Goal: Navigation & Orientation: Go to known website

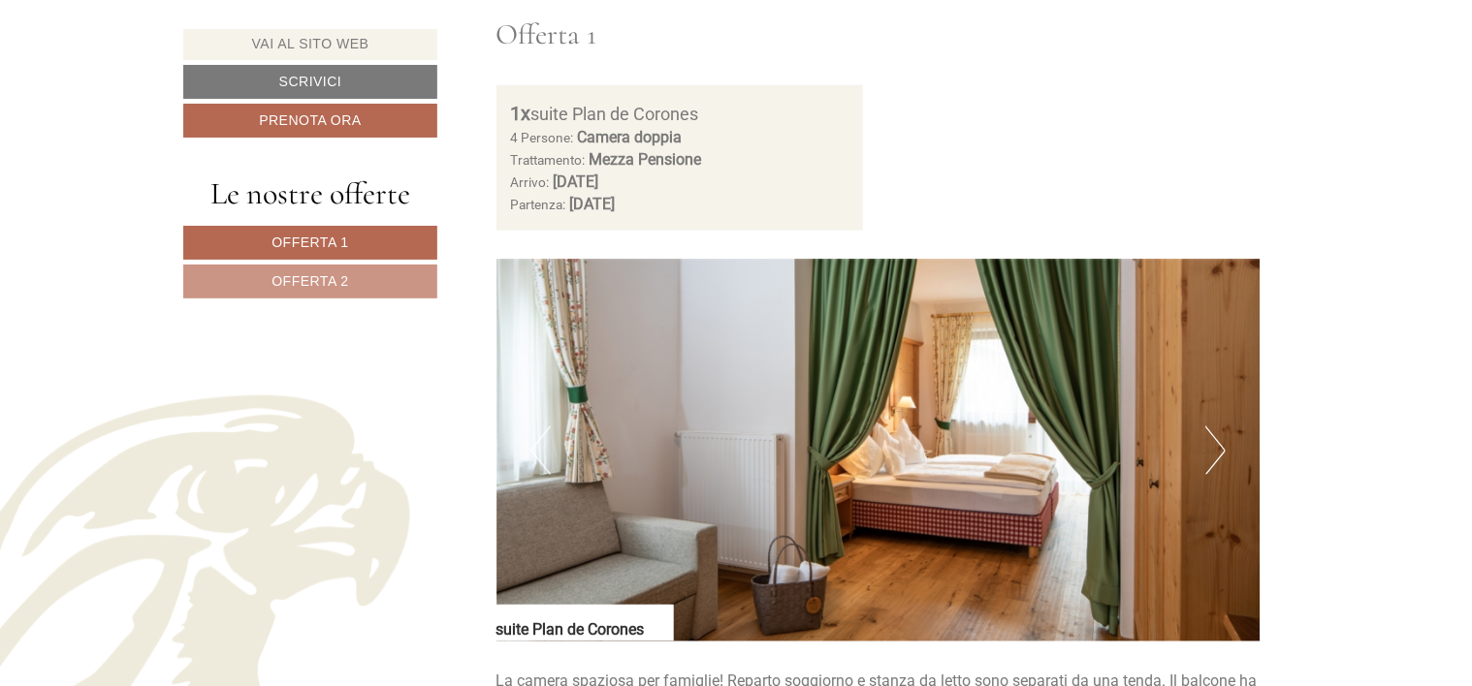
scroll to position [1164, 0]
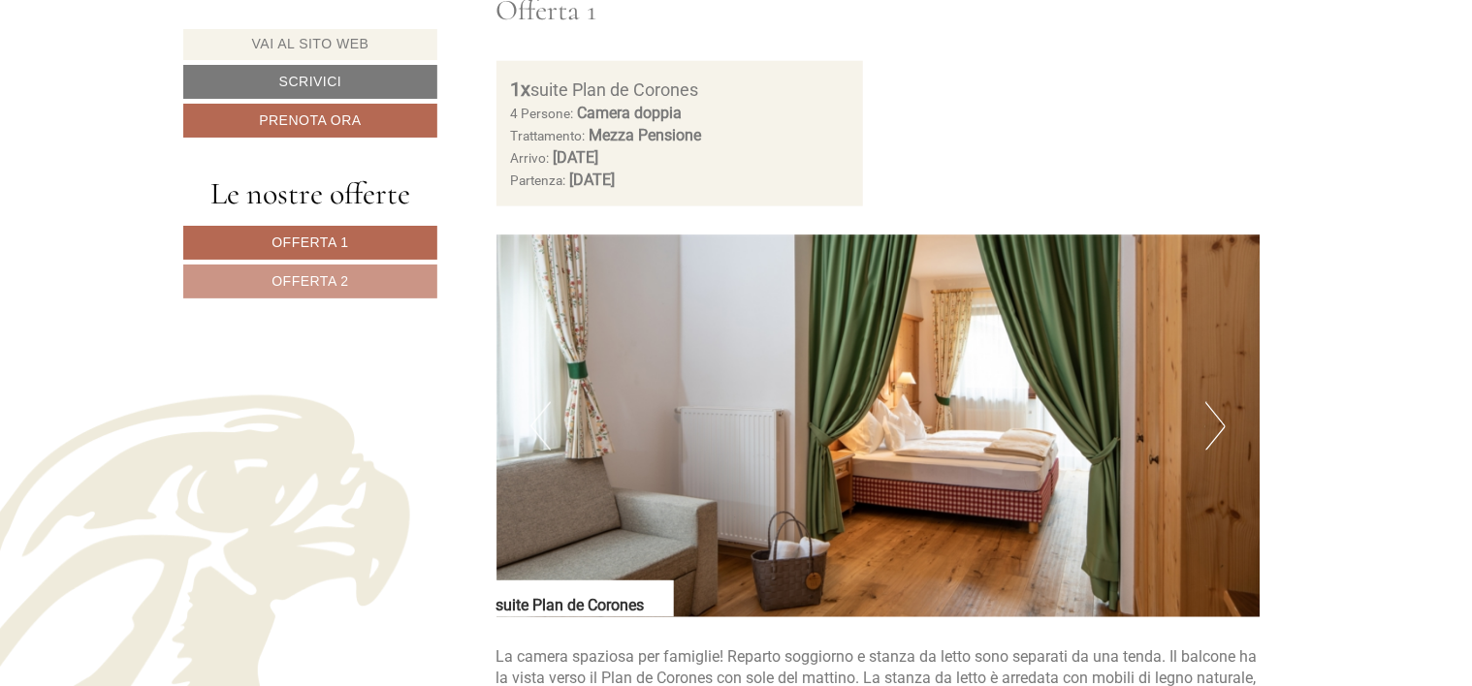
click at [1210, 427] on button "Next" at bounding box center [1215, 426] width 20 height 48
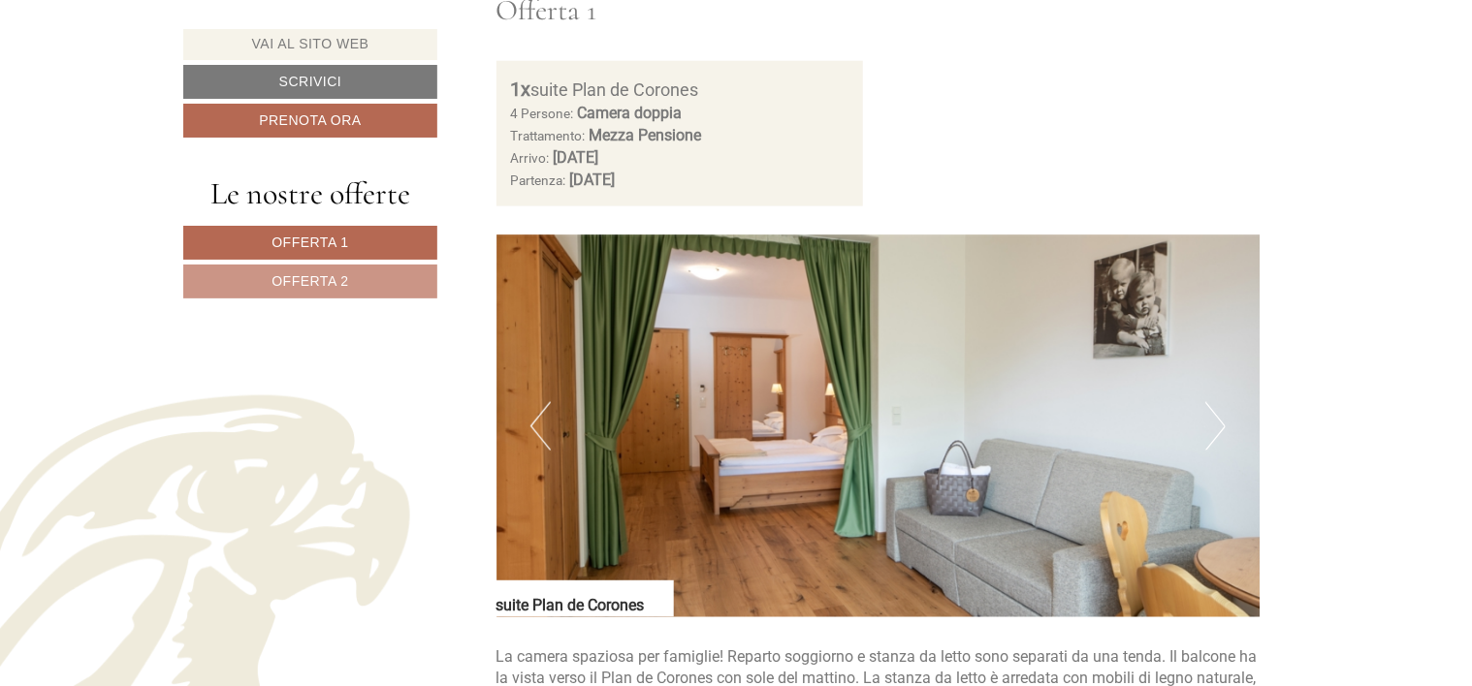
click at [1218, 430] on button "Next" at bounding box center [1215, 426] width 20 height 48
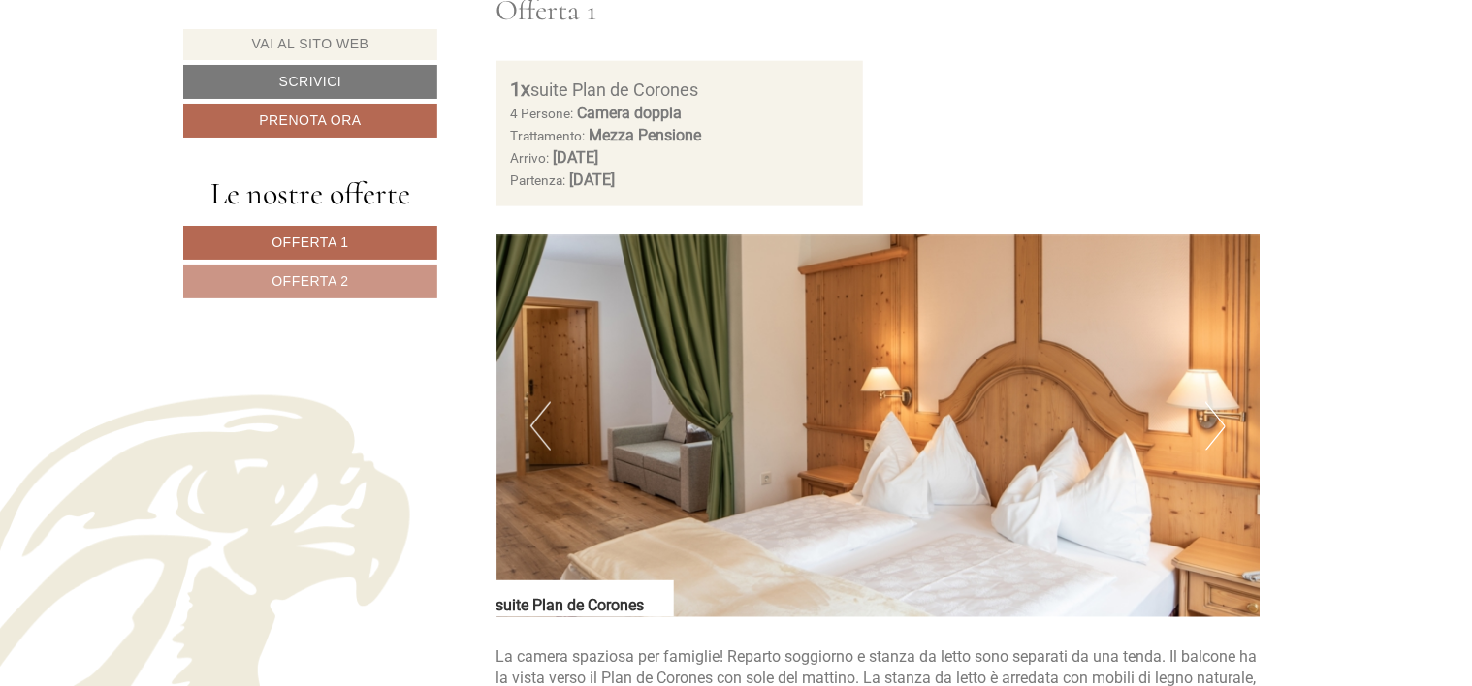
click at [1216, 438] on button "Next" at bounding box center [1215, 426] width 20 height 48
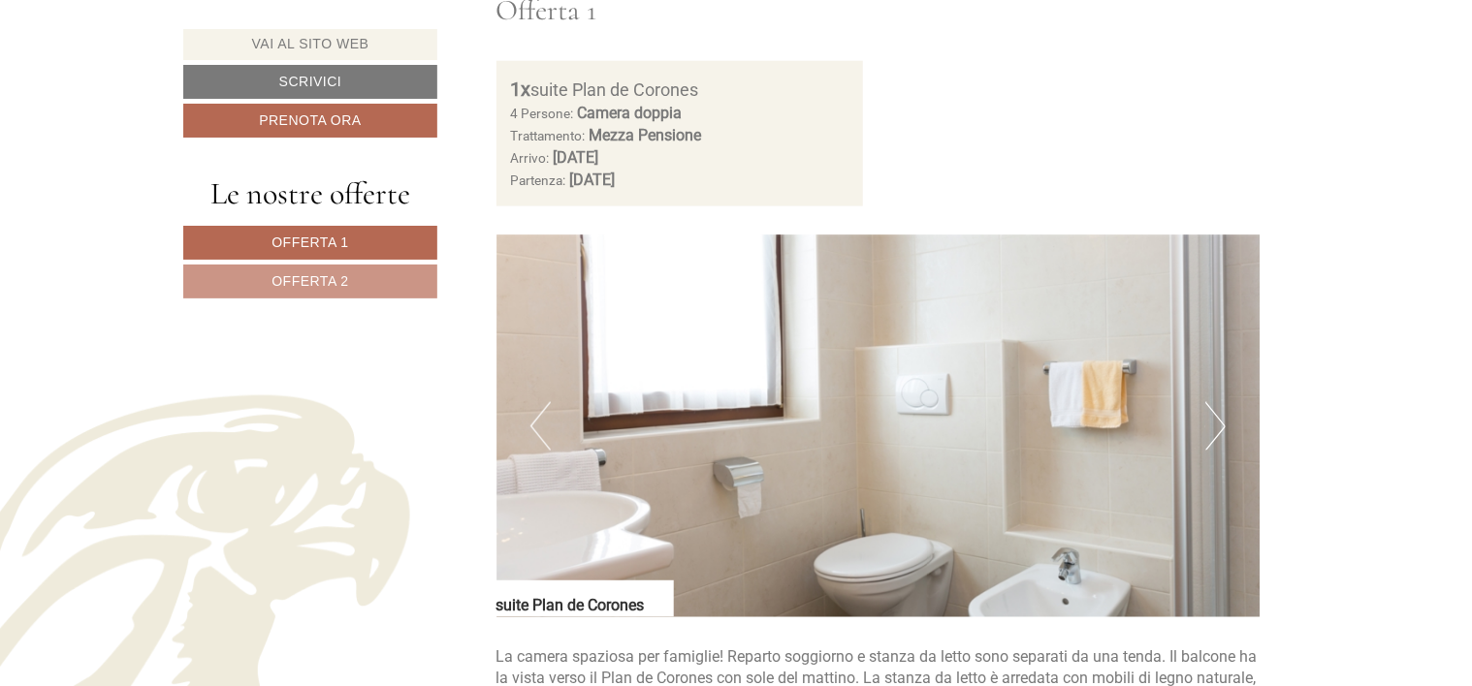
click at [1215, 438] on button "Next" at bounding box center [1215, 426] width 20 height 48
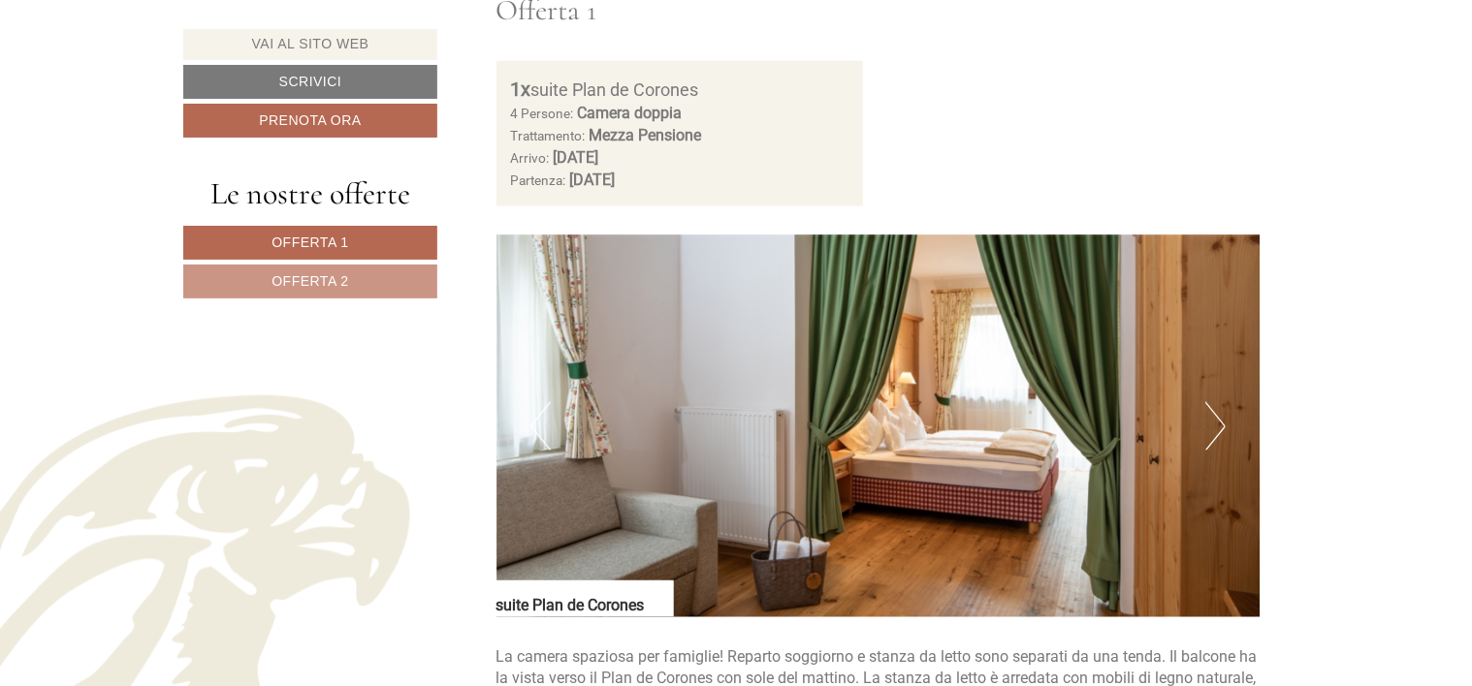
click at [1215, 438] on button "Next" at bounding box center [1215, 426] width 20 height 48
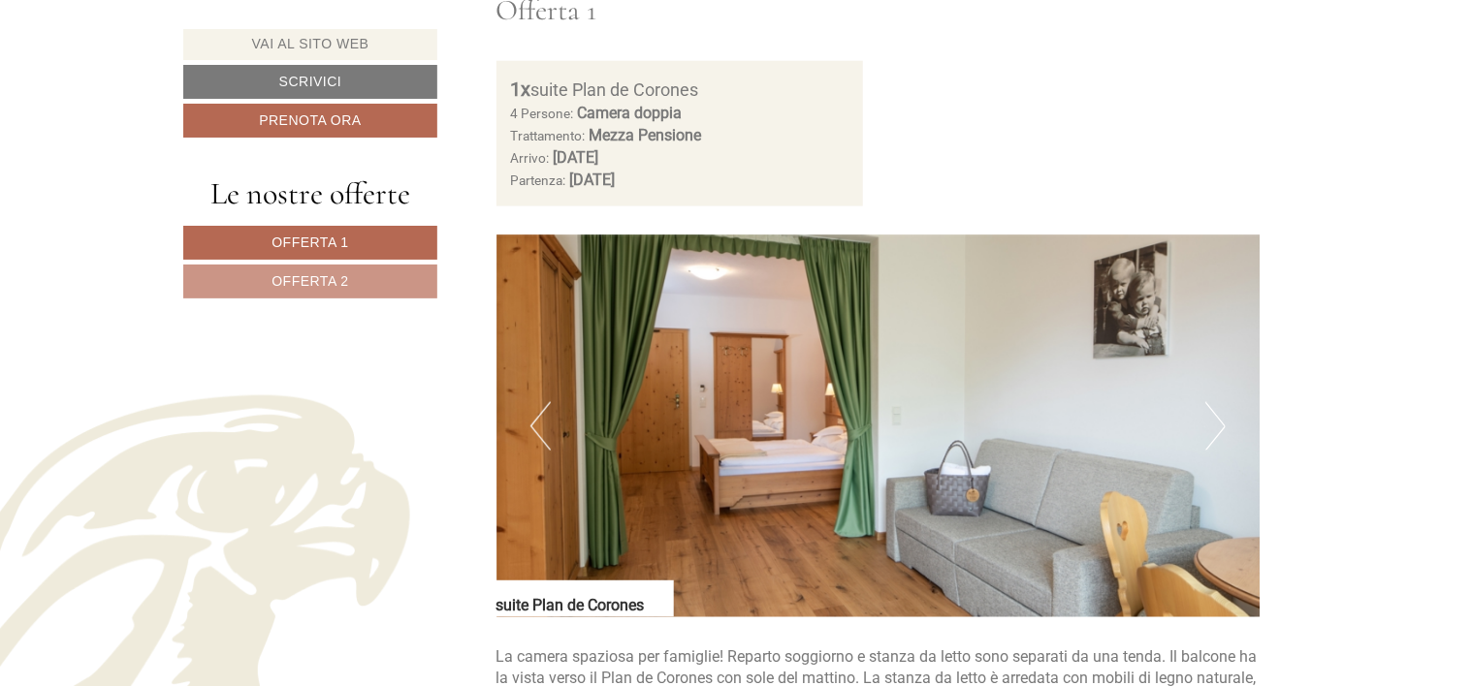
click at [1215, 438] on button "Next" at bounding box center [1215, 426] width 20 height 48
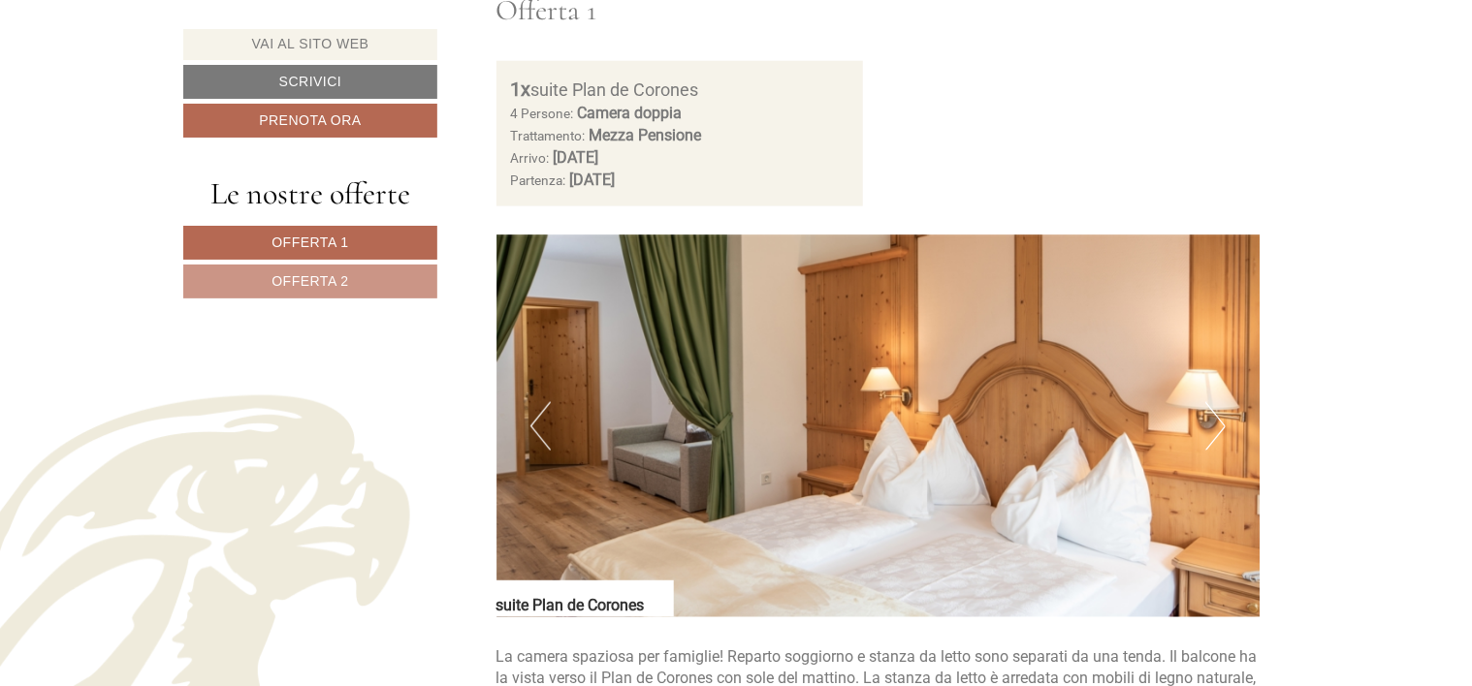
click at [1215, 438] on button "Next" at bounding box center [1215, 426] width 20 height 48
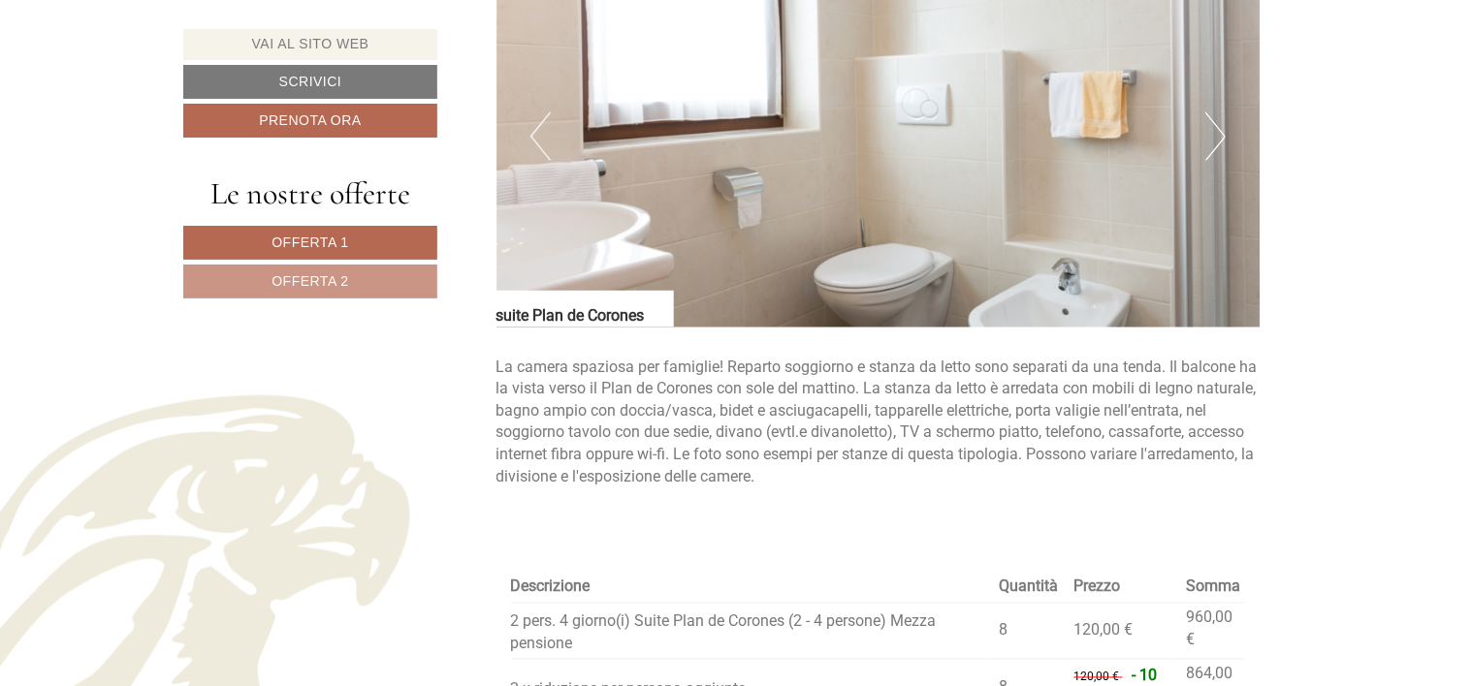
scroll to position [1454, 0]
click at [1218, 147] on button "Next" at bounding box center [1215, 136] width 20 height 48
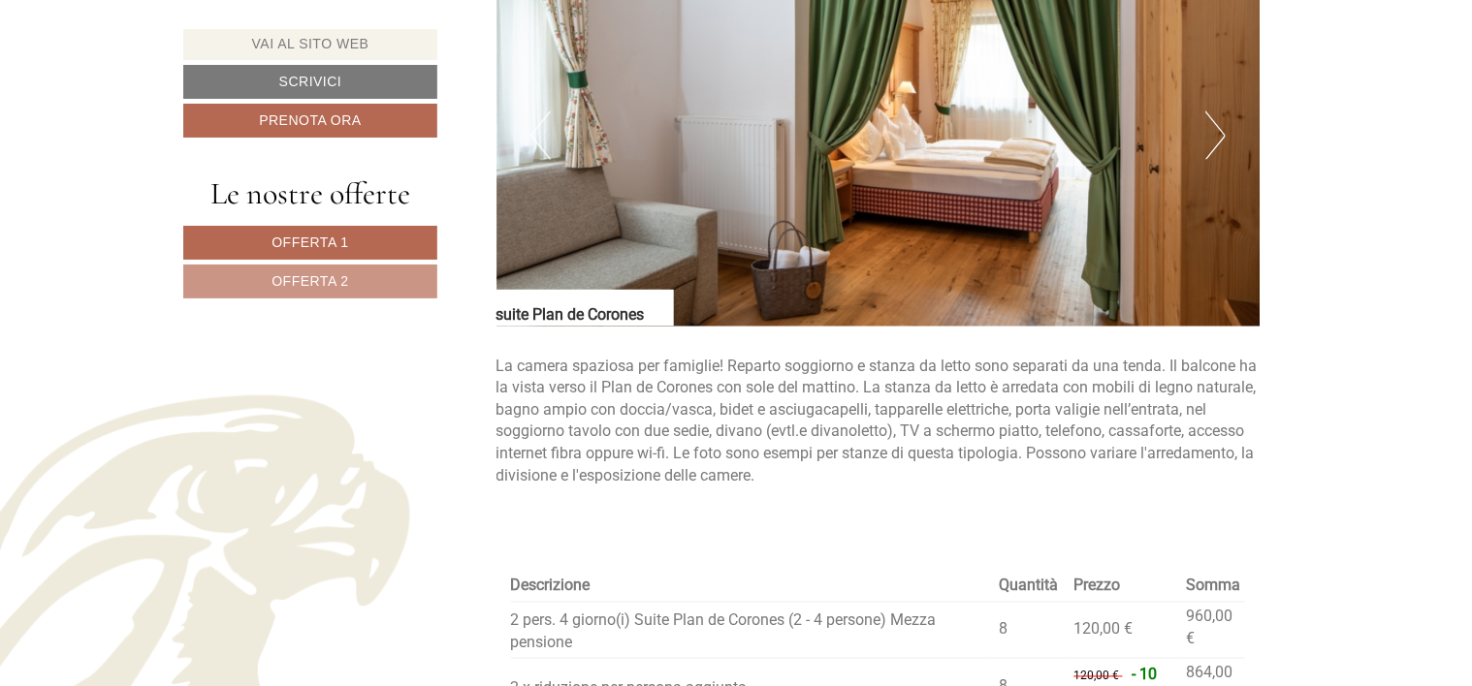
click at [1218, 147] on button "Next" at bounding box center [1215, 136] width 20 height 48
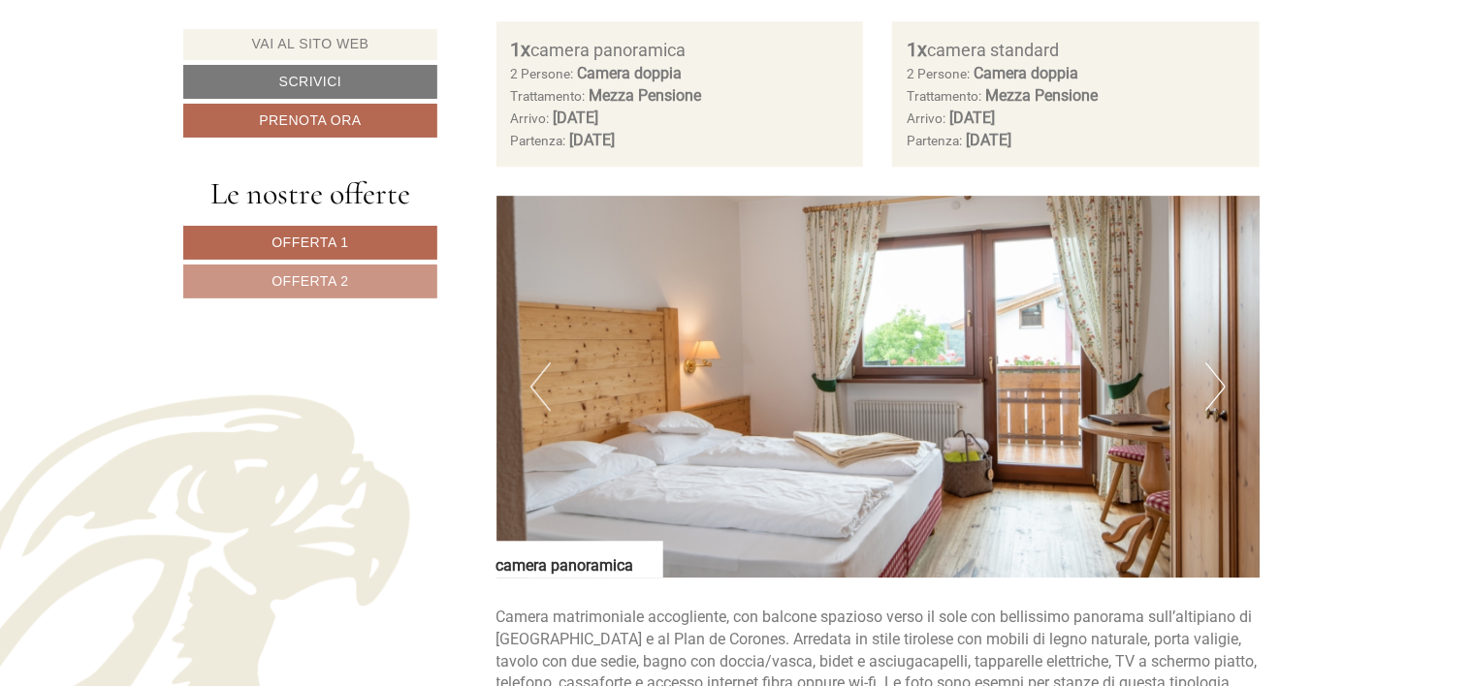
scroll to position [2521, 0]
click at [1218, 394] on button "Next" at bounding box center [1215, 386] width 20 height 48
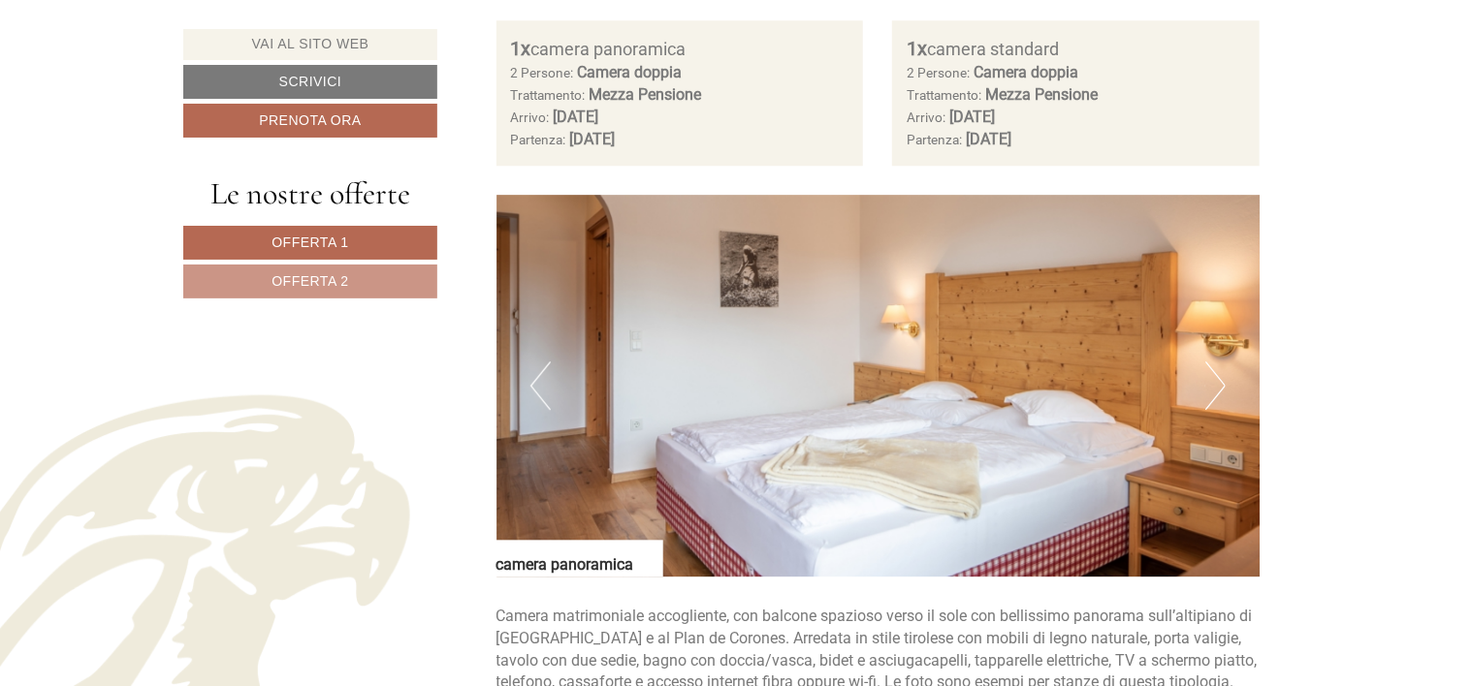
click at [1218, 394] on button "Next" at bounding box center [1215, 386] width 20 height 48
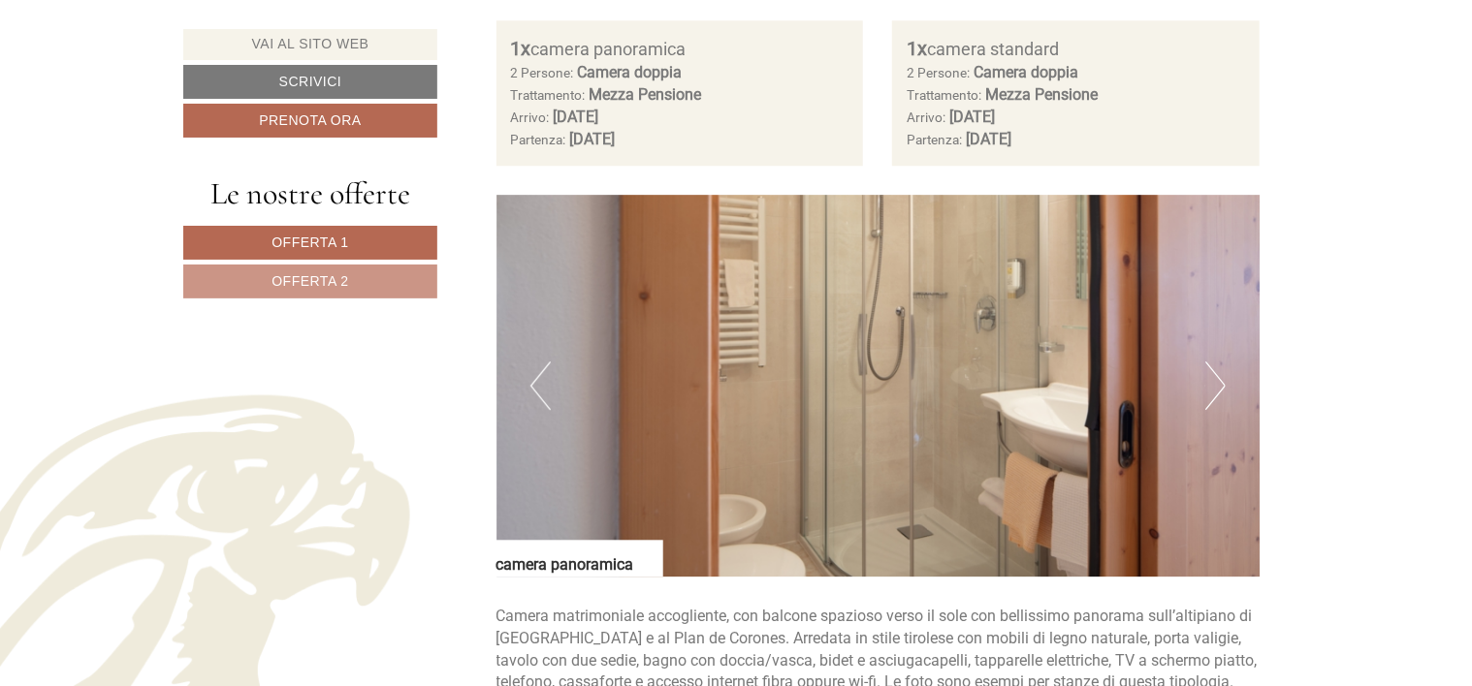
click at [1218, 394] on button "Next" at bounding box center [1215, 386] width 20 height 48
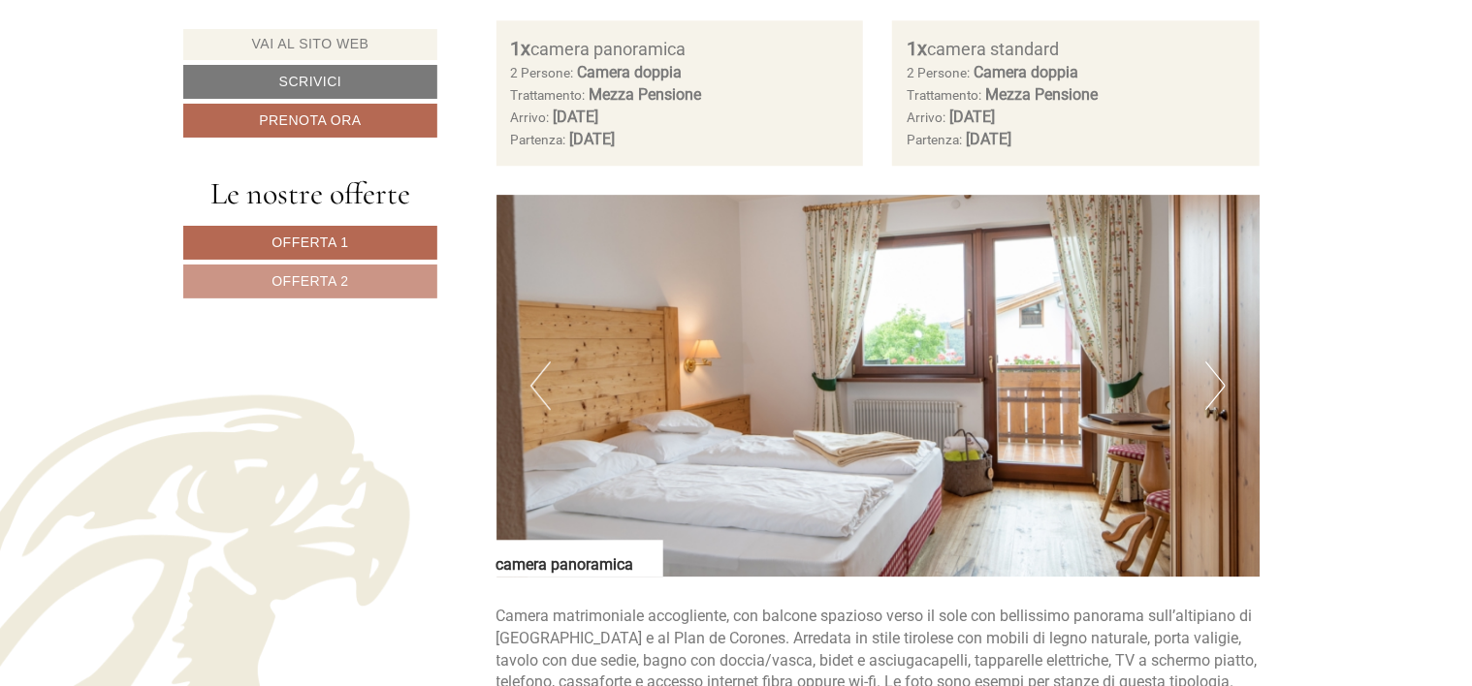
click at [1218, 394] on button "Next" at bounding box center [1215, 386] width 20 height 48
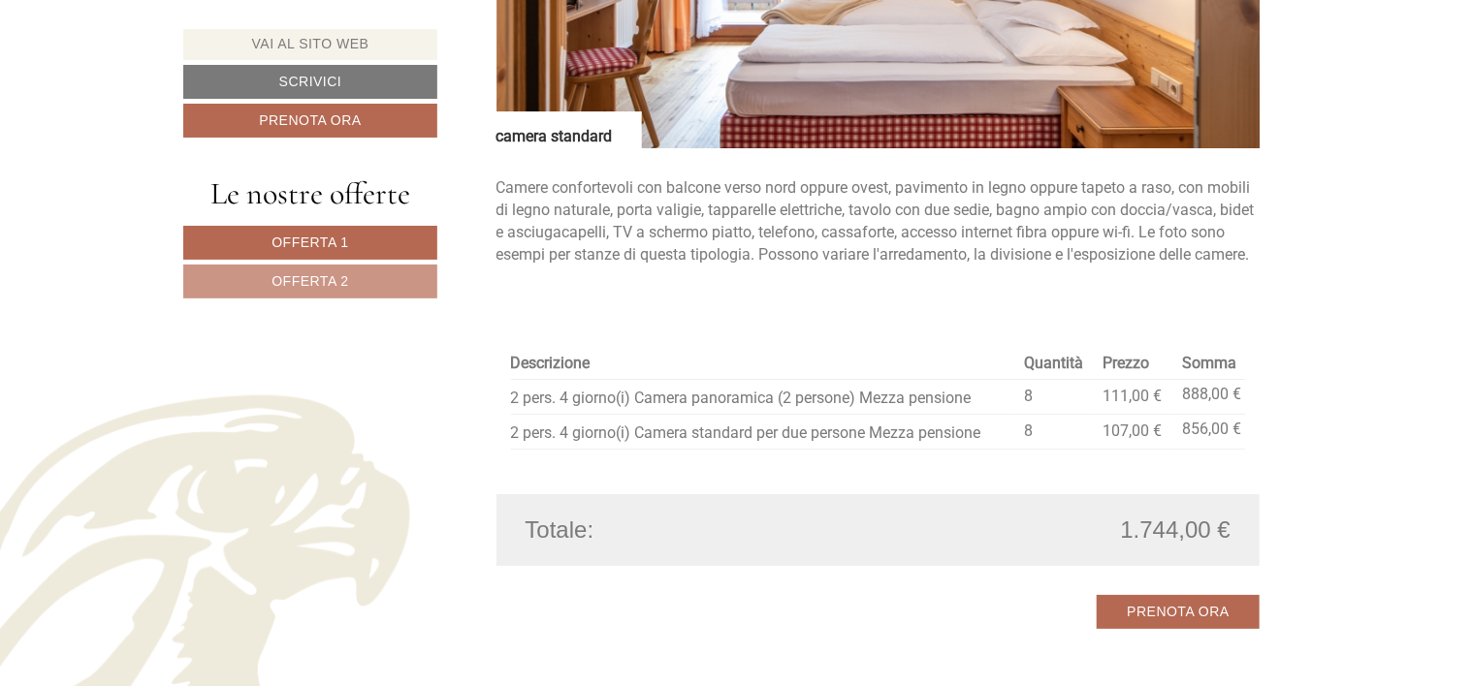
scroll to position [3200, 0]
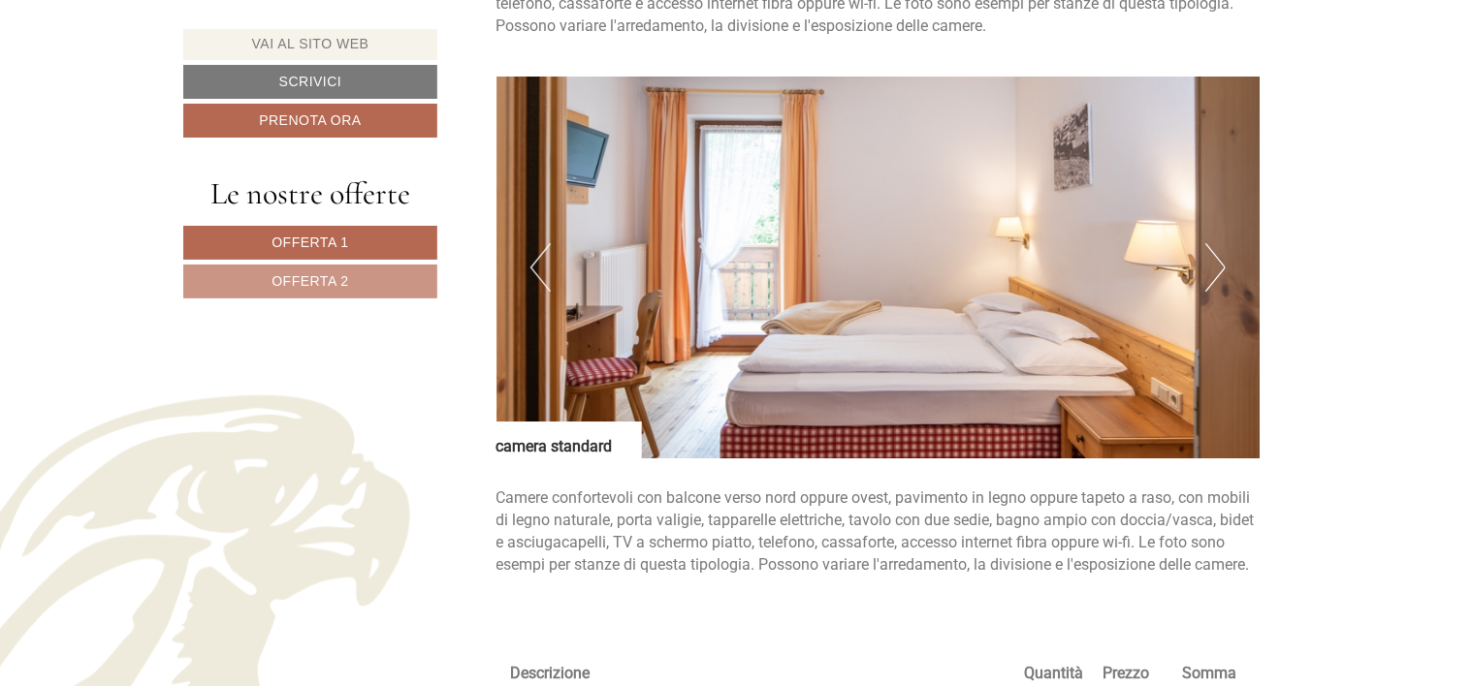
click at [1215, 271] on button "Next" at bounding box center [1215, 267] width 20 height 48
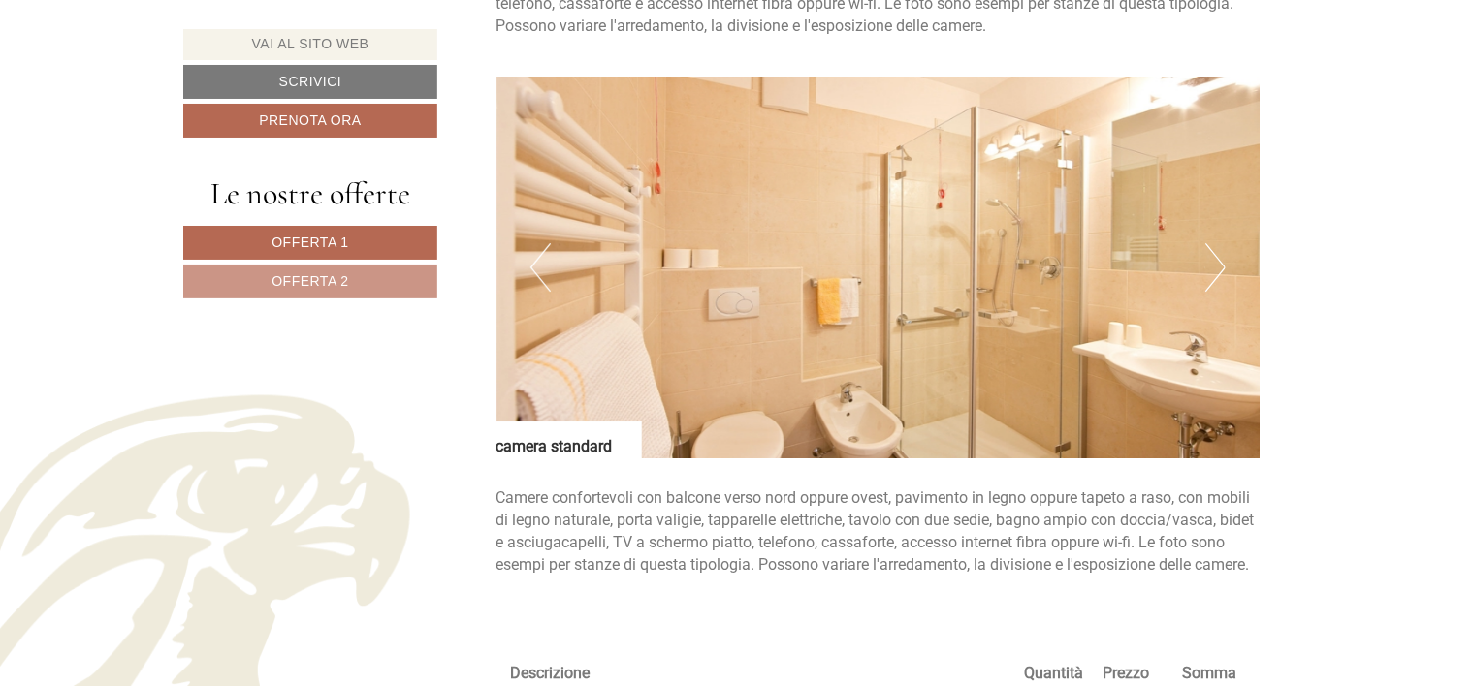
click at [1215, 271] on button "Next" at bounding box center [1215, 267] width 20 height 48
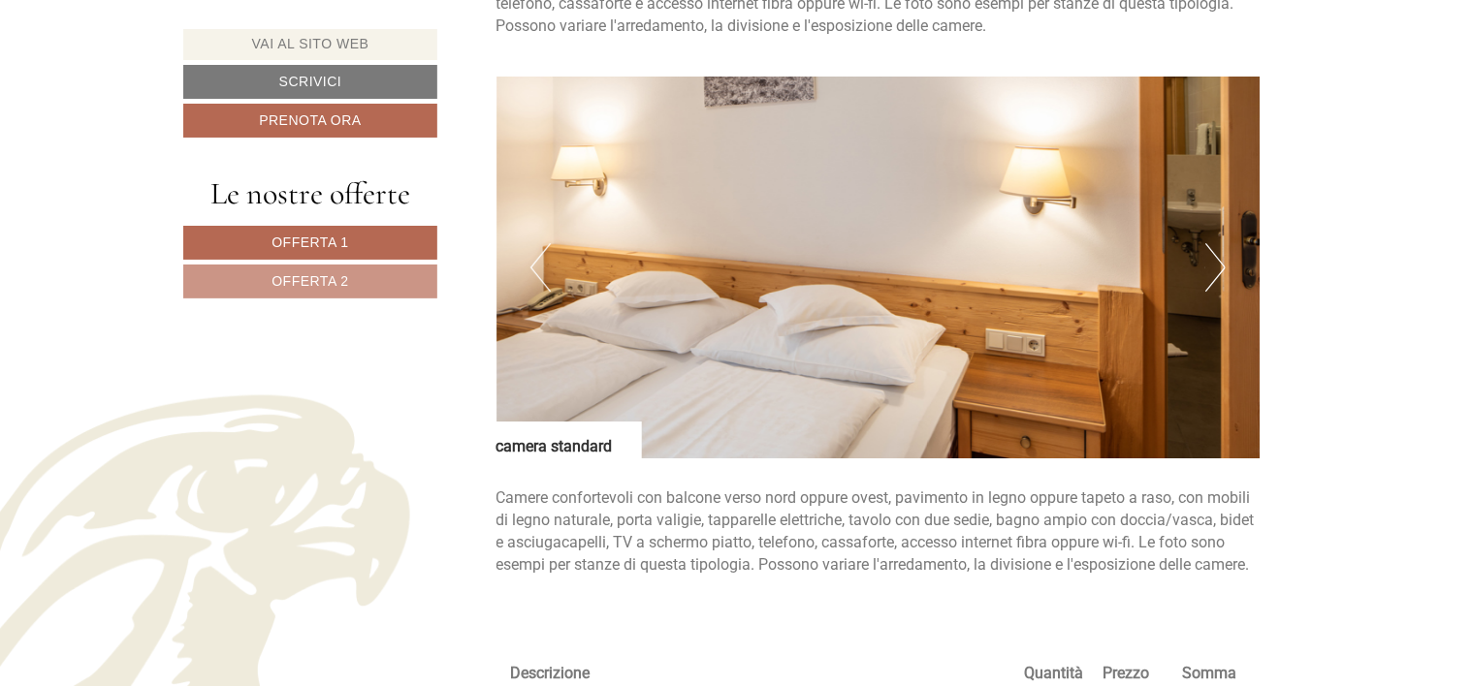
click at [1215, 271] on button "Next" at bounding box center [1215, 267] width 20 height 48
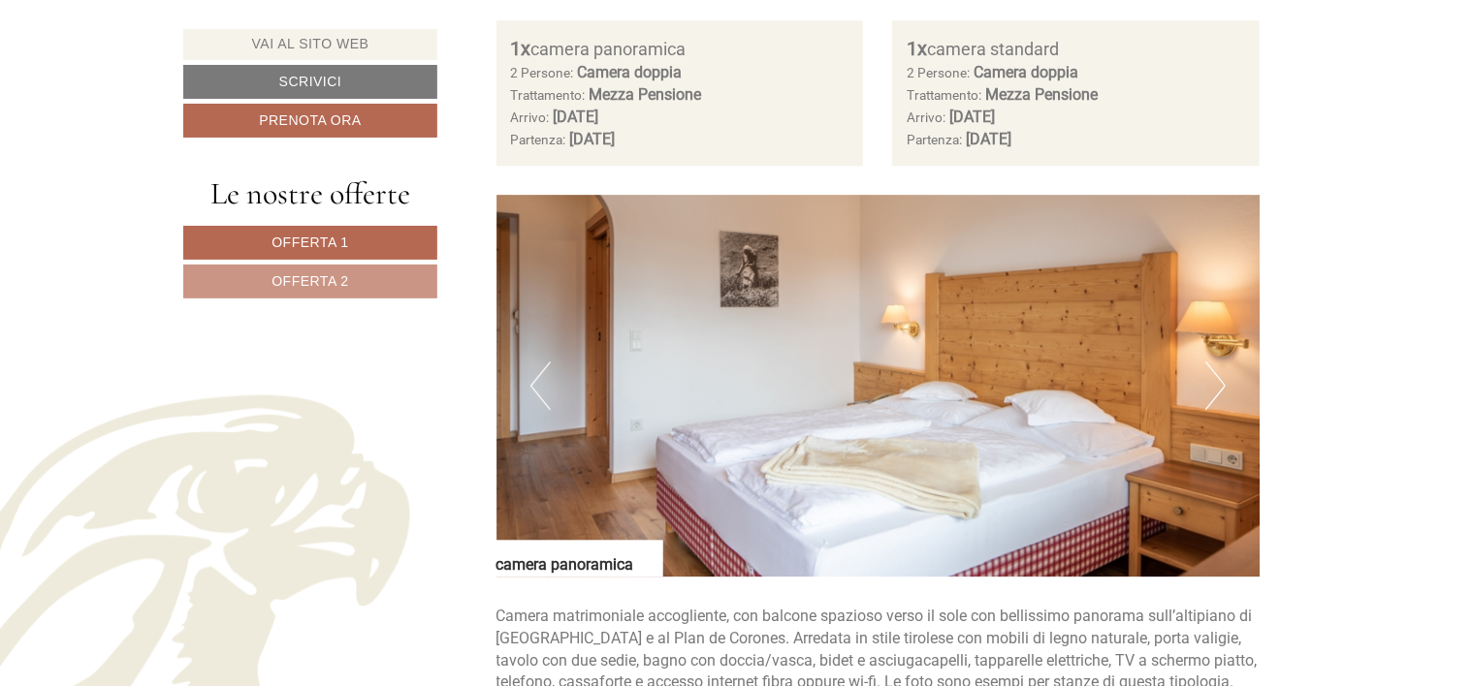
scroll to position [2521, 0]
click at [1195, 395] on img at bounding box center [878, 386] width 764 height 382
click at [1211, 387] on button "Next" at bounding box center [1215, 386] width 20 height 48
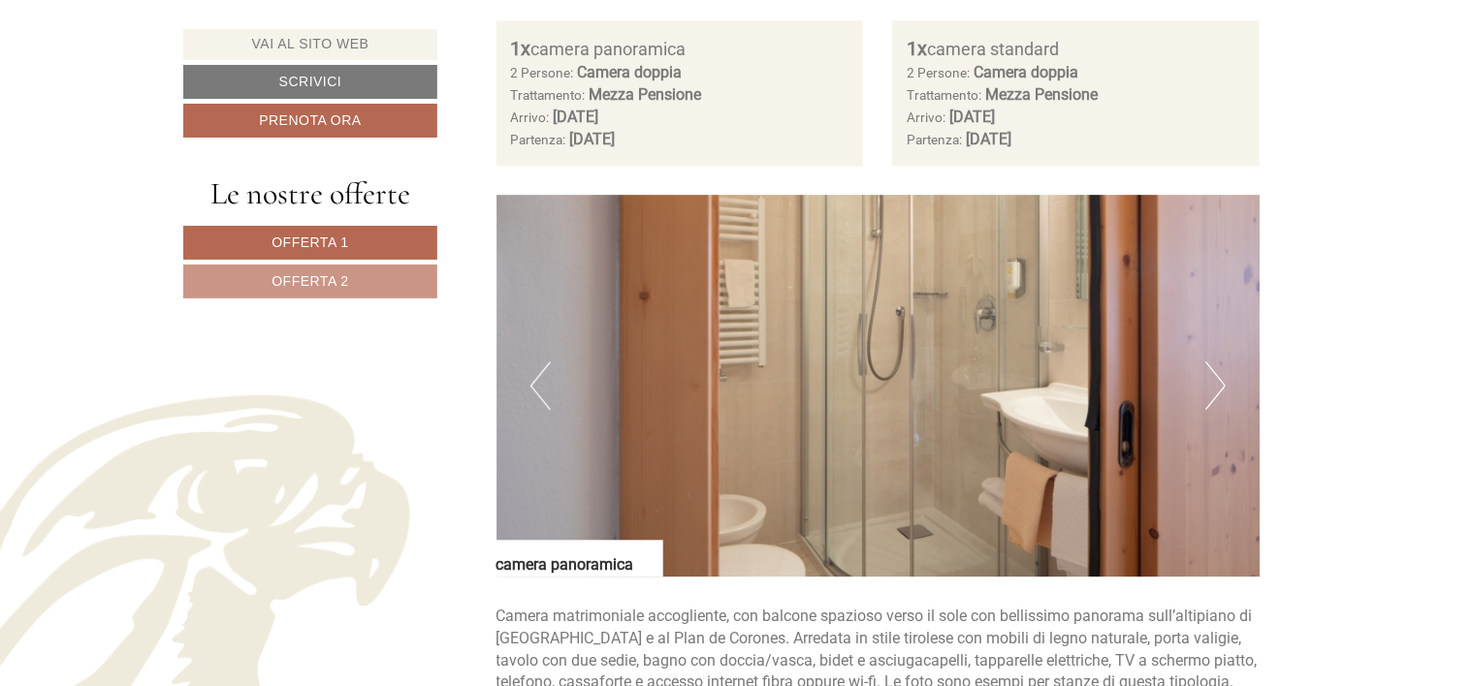
click at [1211, 387] on button "Next" at bounding box center [1215, 386] width 20 height 48
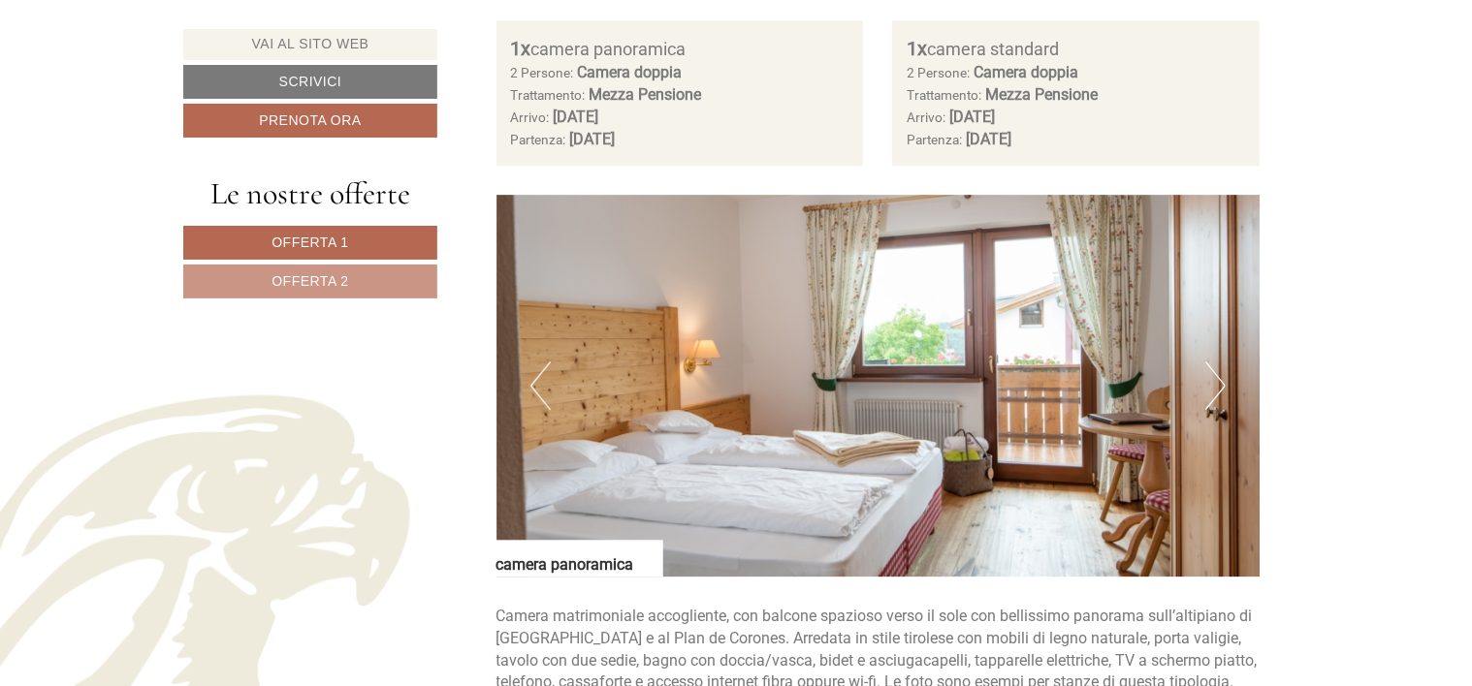
click at [1211, 387] on button "Next" at bounding box center [1215, 386] width 20 height 48
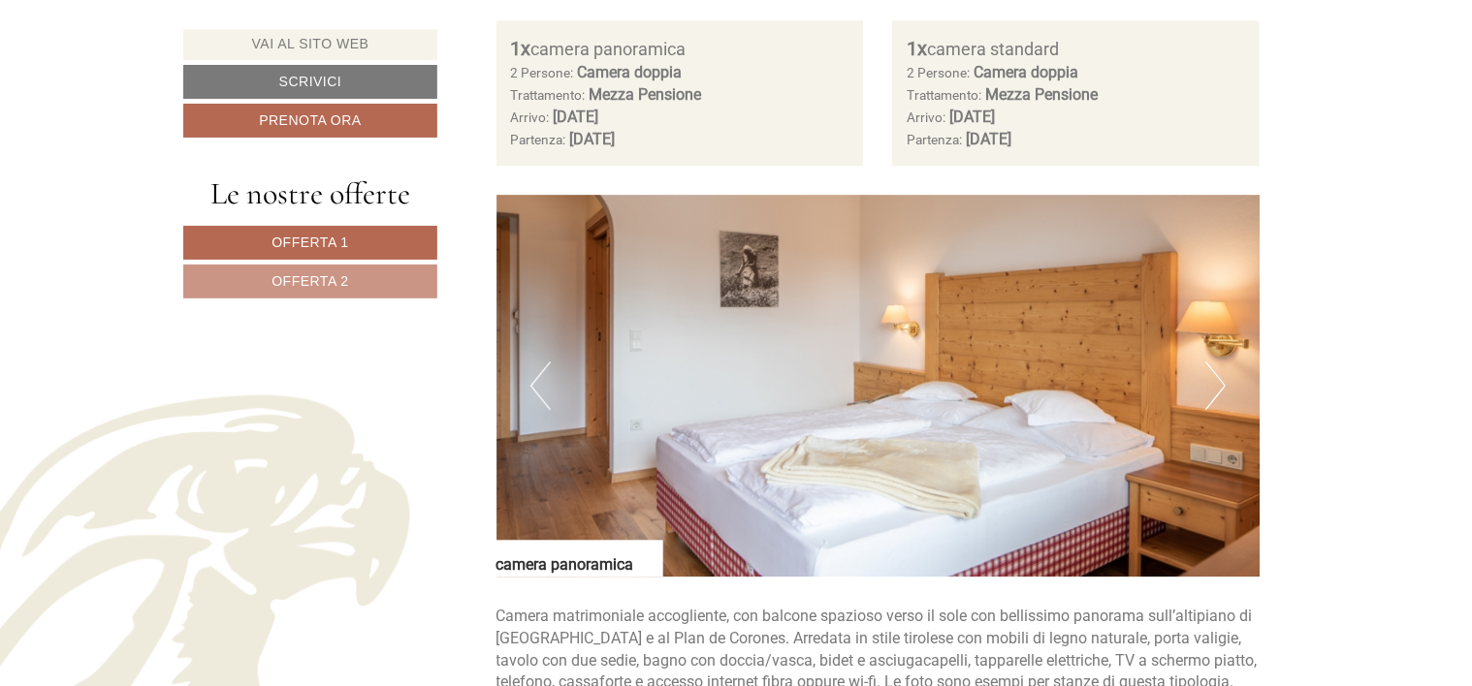
click at [544, 391] on button "Previous" at bounding box center [540, 386] width 20 height 48
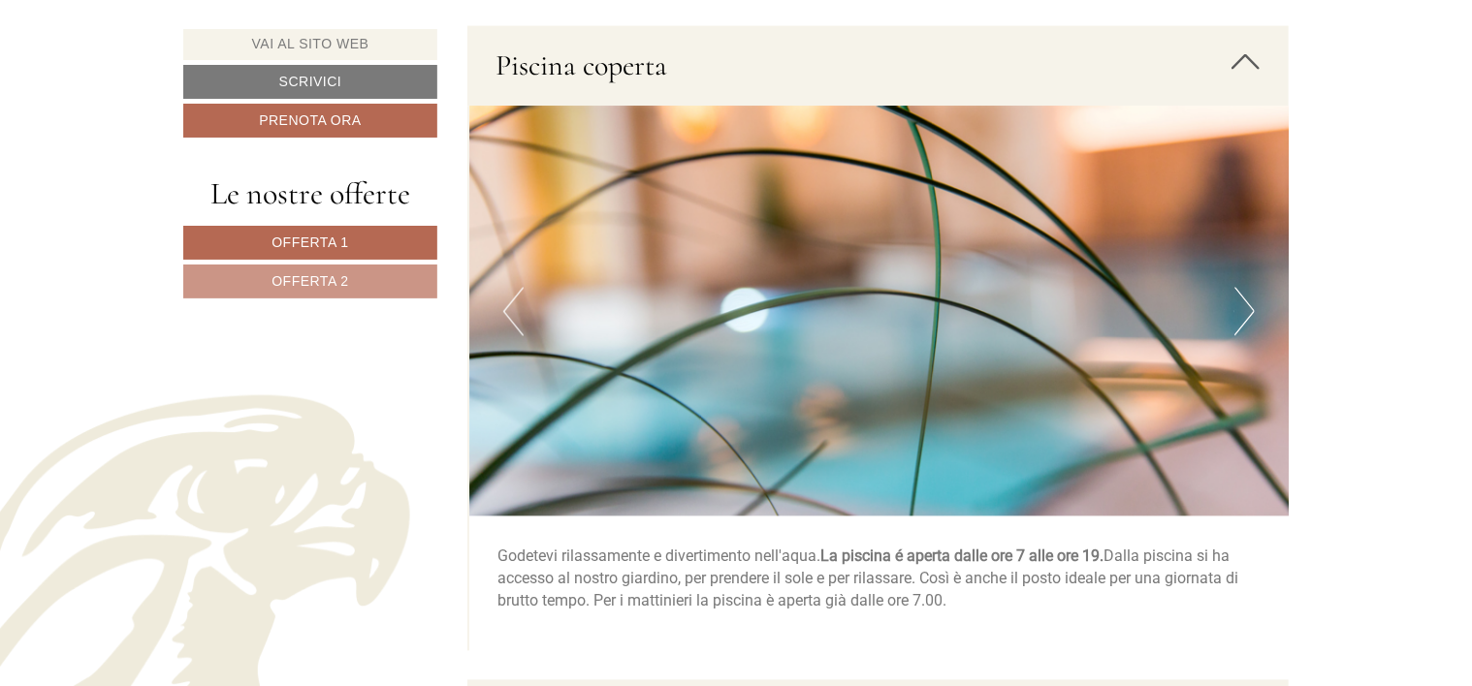
scroll to position [5333, 0]
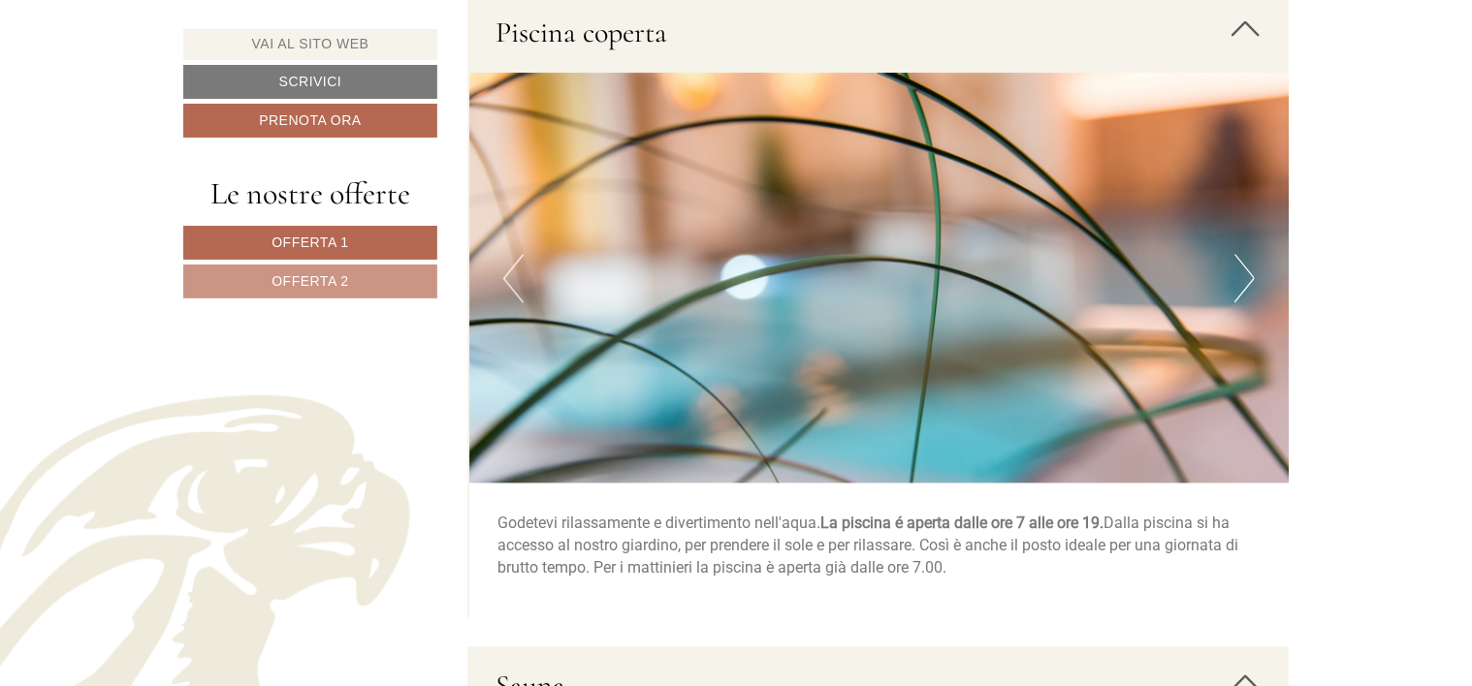
click at [1245, 285] on button "Next" at bounding box center [1244, 279] width 20 height 48
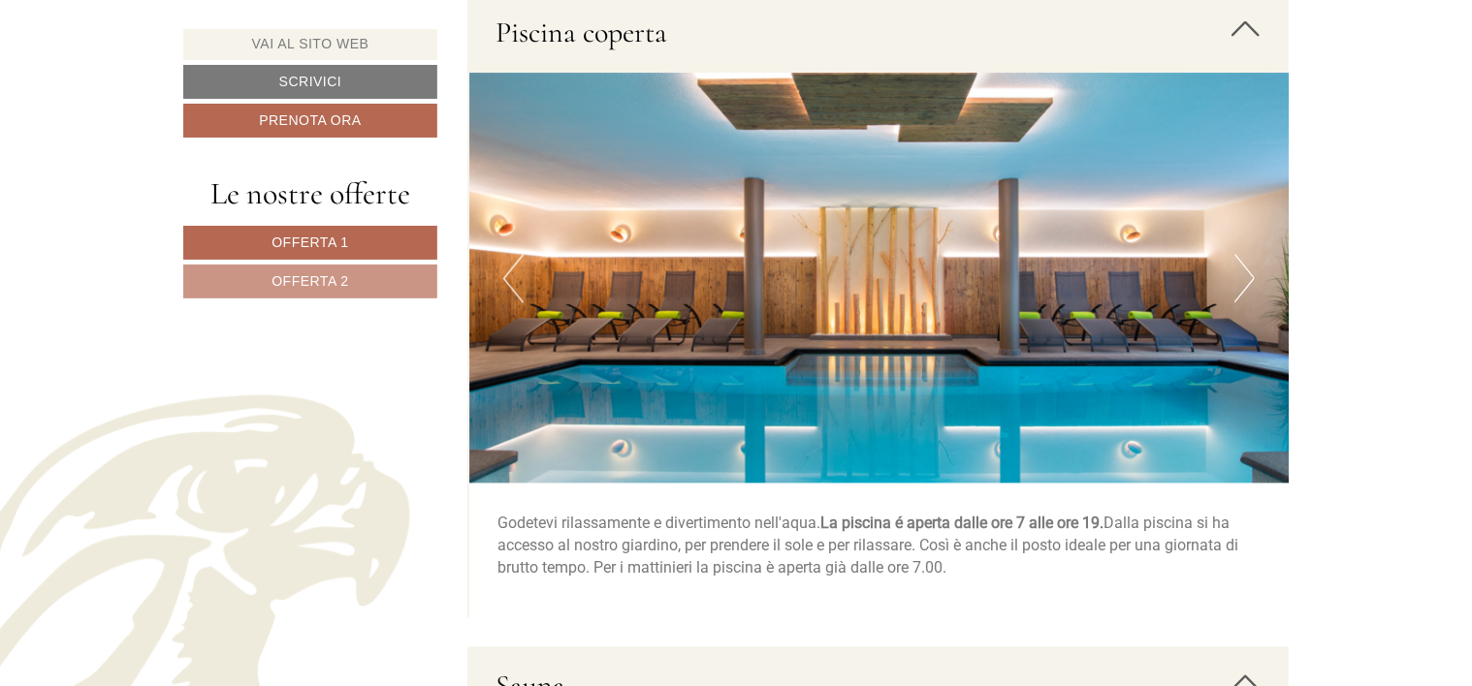
click at [1245, 285] on button "Next" at bounding box center [1244, 279] width 20 height 48
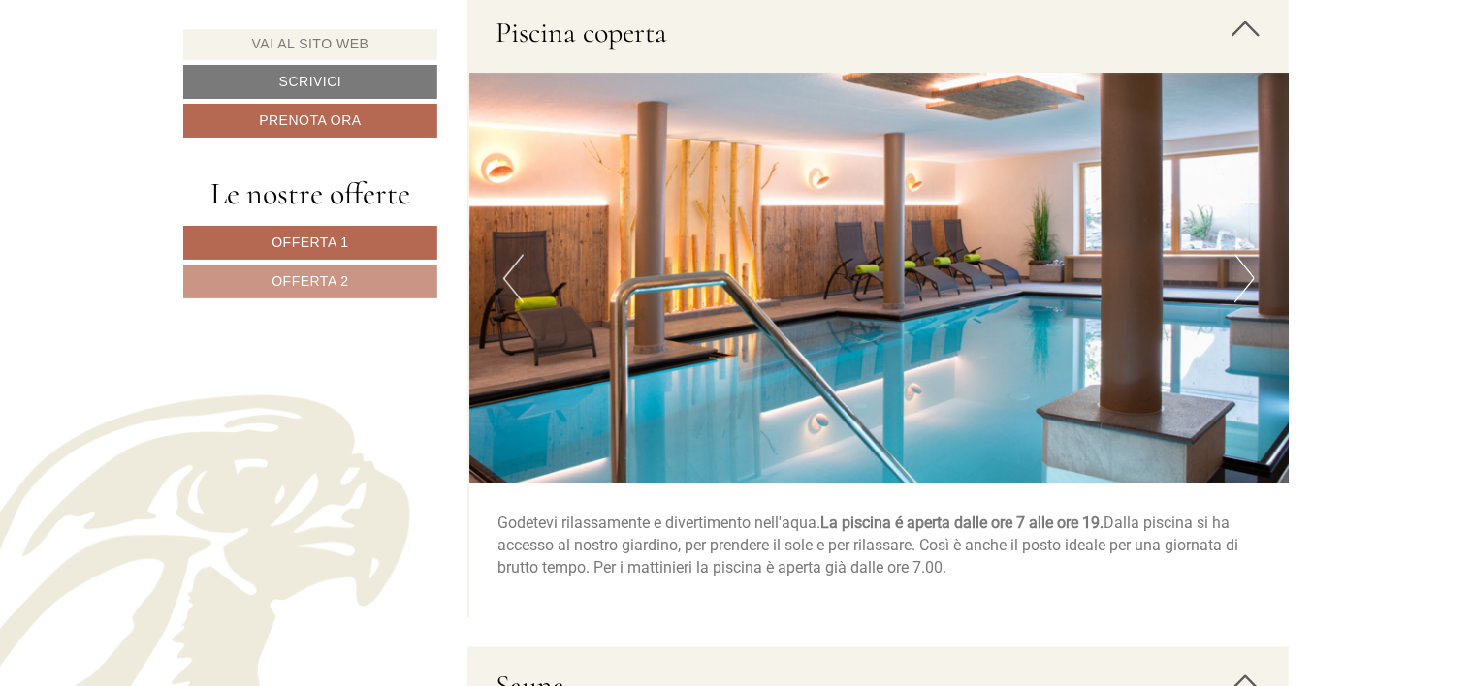
click at [1245, 285] on button "Next" at bounding box center [1244, 279] width 20 height 48
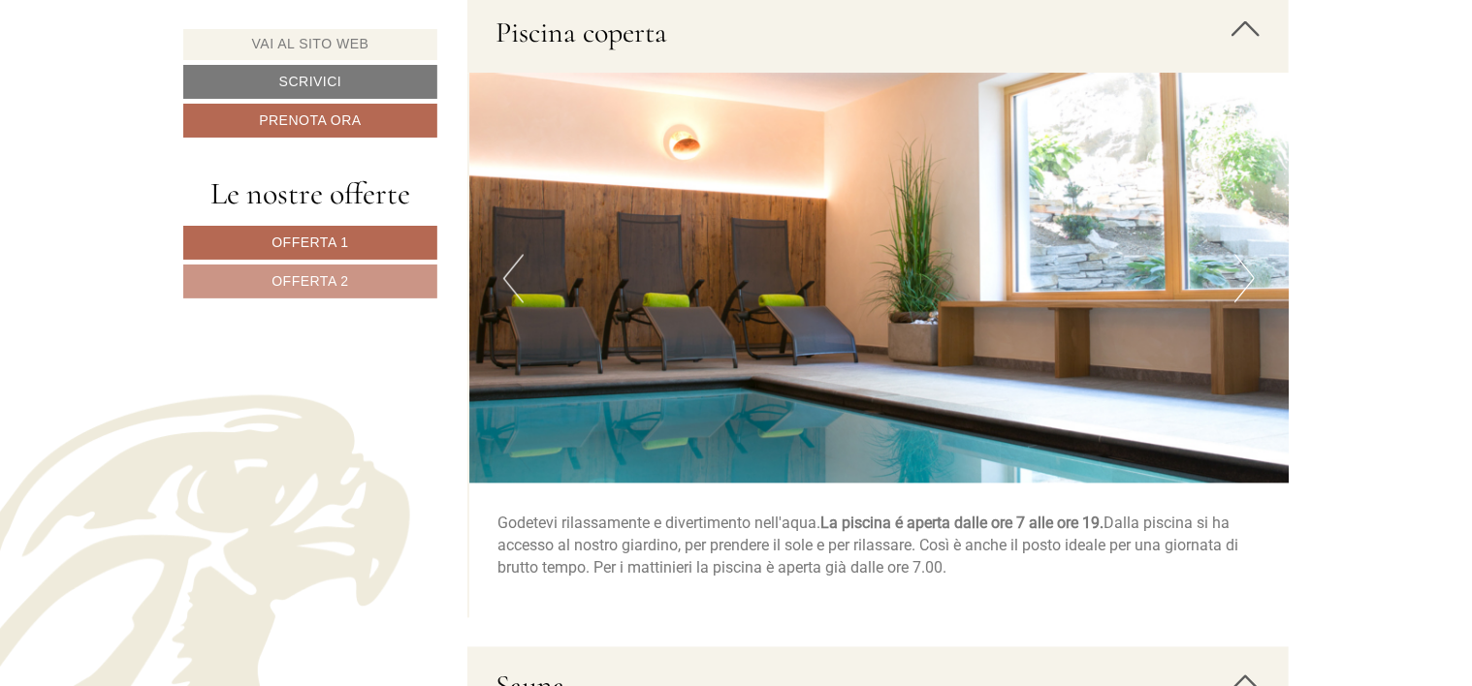
click at [1245, 285] on button "Next" at bounding box center [1244, 279] width 20 height 48
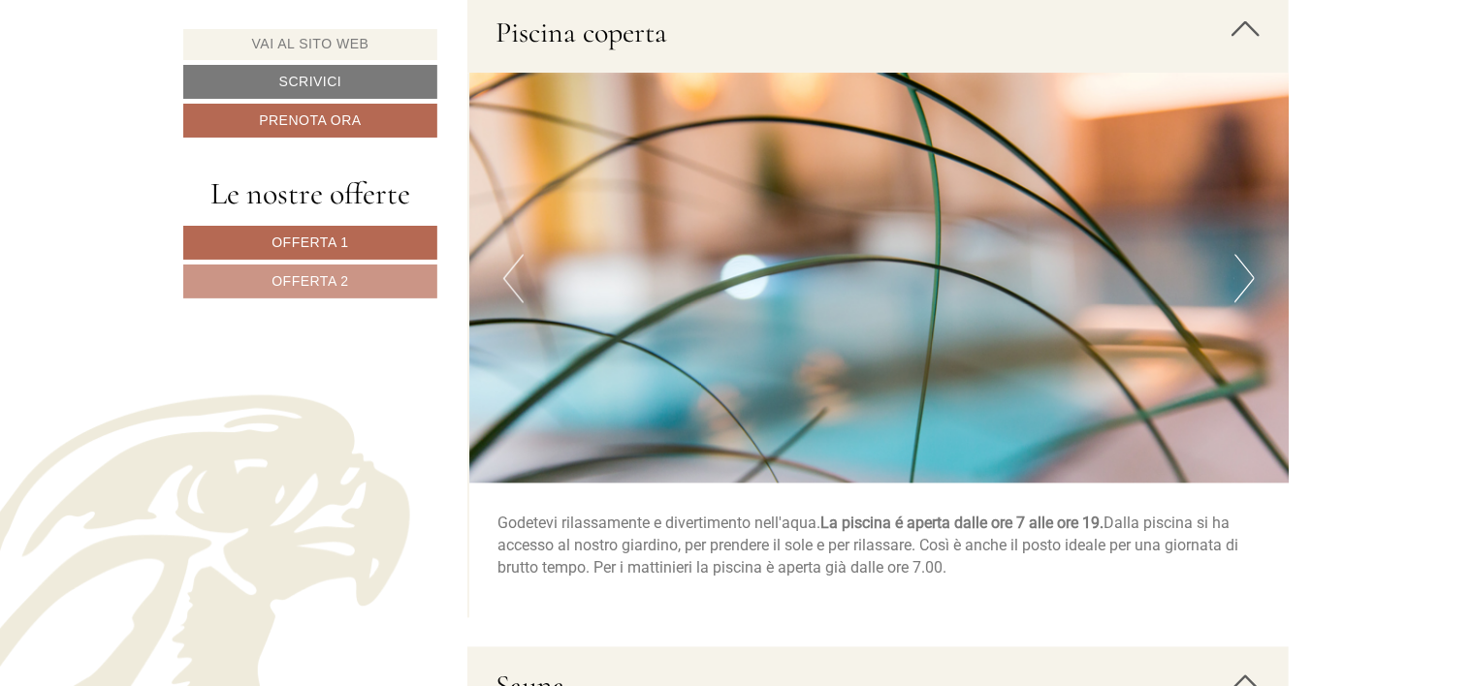
click at [1245, 285] on button "Next" at bounding box center [1244, 279] width 20 height 48
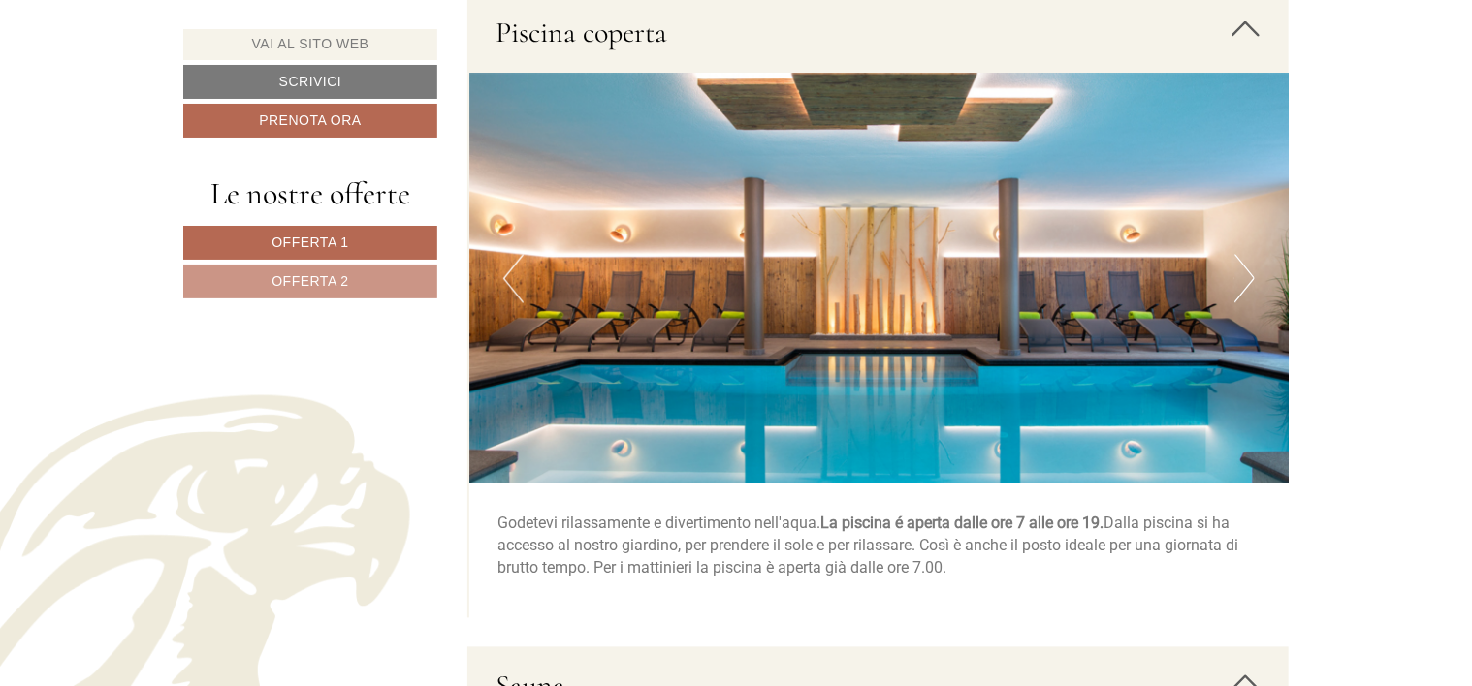
click at [1245, 285] on button "Next" at bounding box center [1244, 279] width 20 height 48
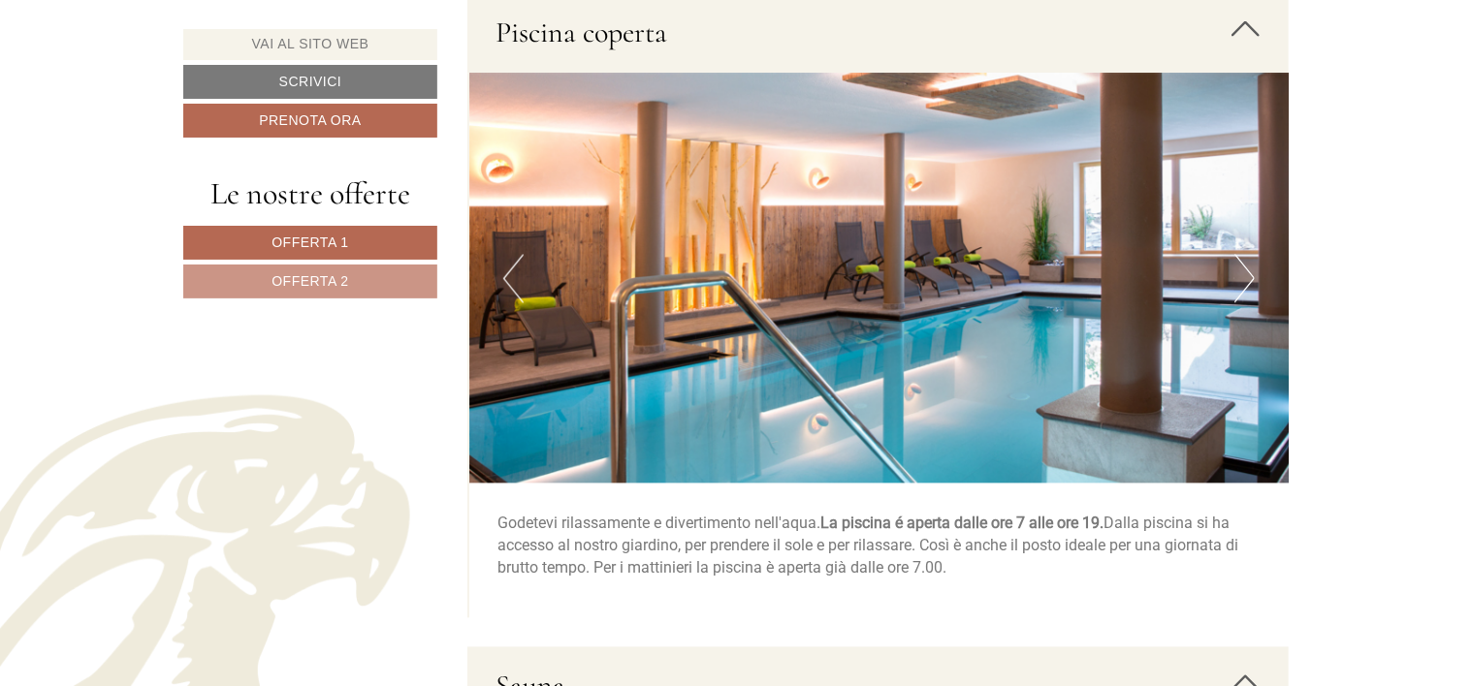
click at [1245, 285] on button "Next" at bounding box center [1244, 279] width 20 height 48
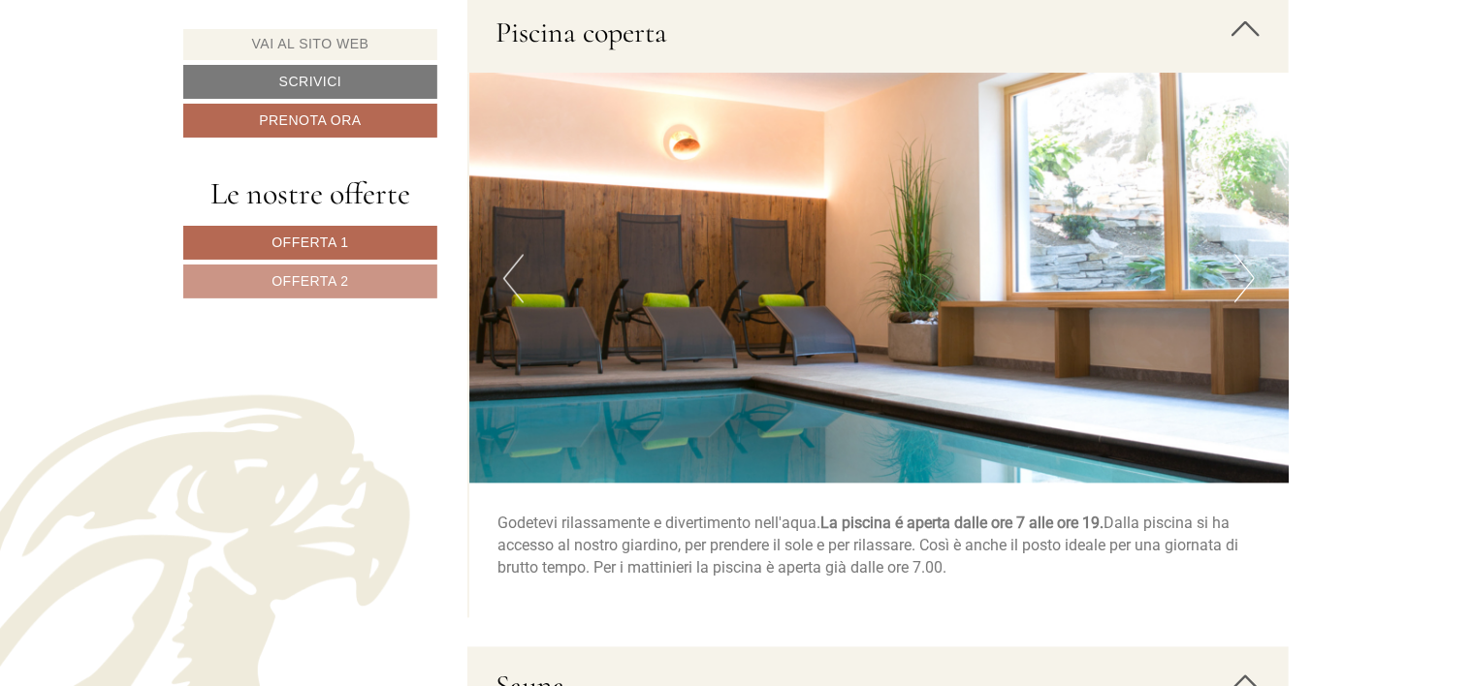
click at [1245, 285] on button "Next" at bounding box center [1244, 279] width 20 height 48
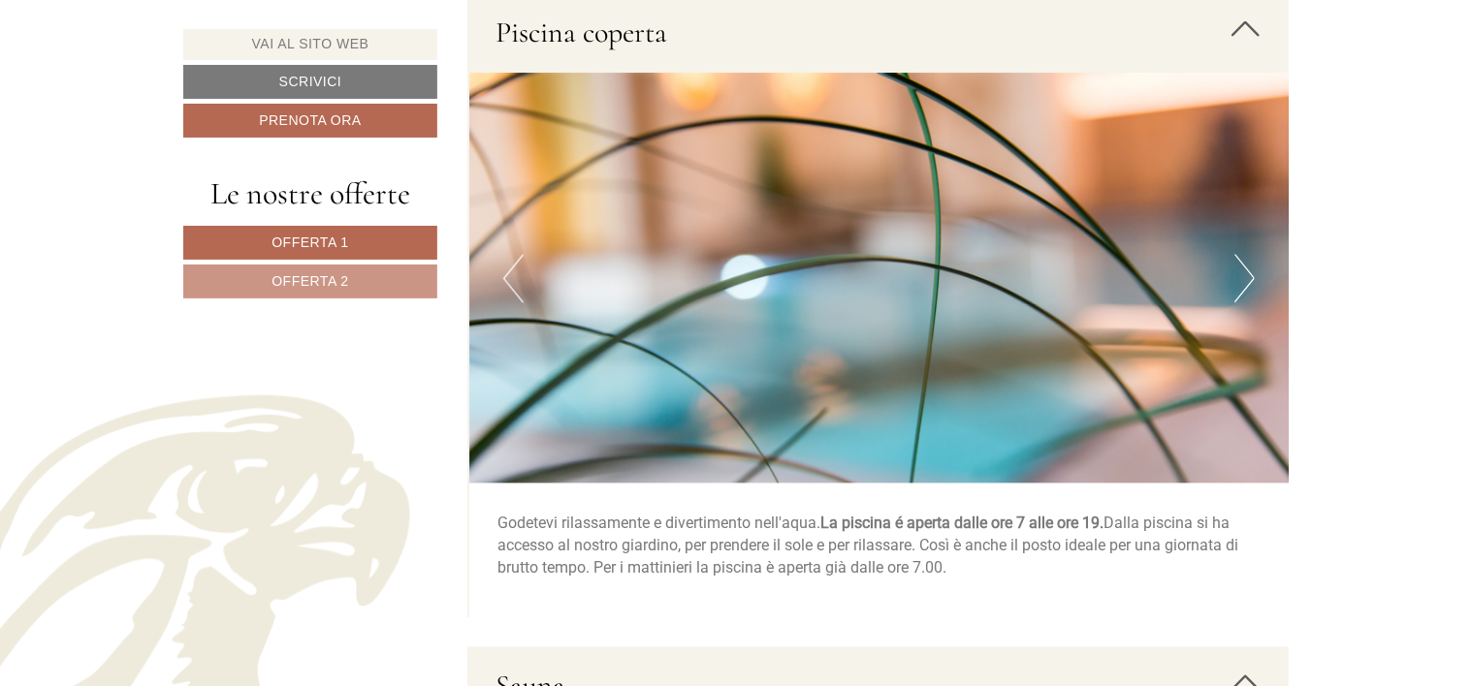
click at [1245, 285] on button "Next" at bounding box center [1244, 279] width 20 height 48
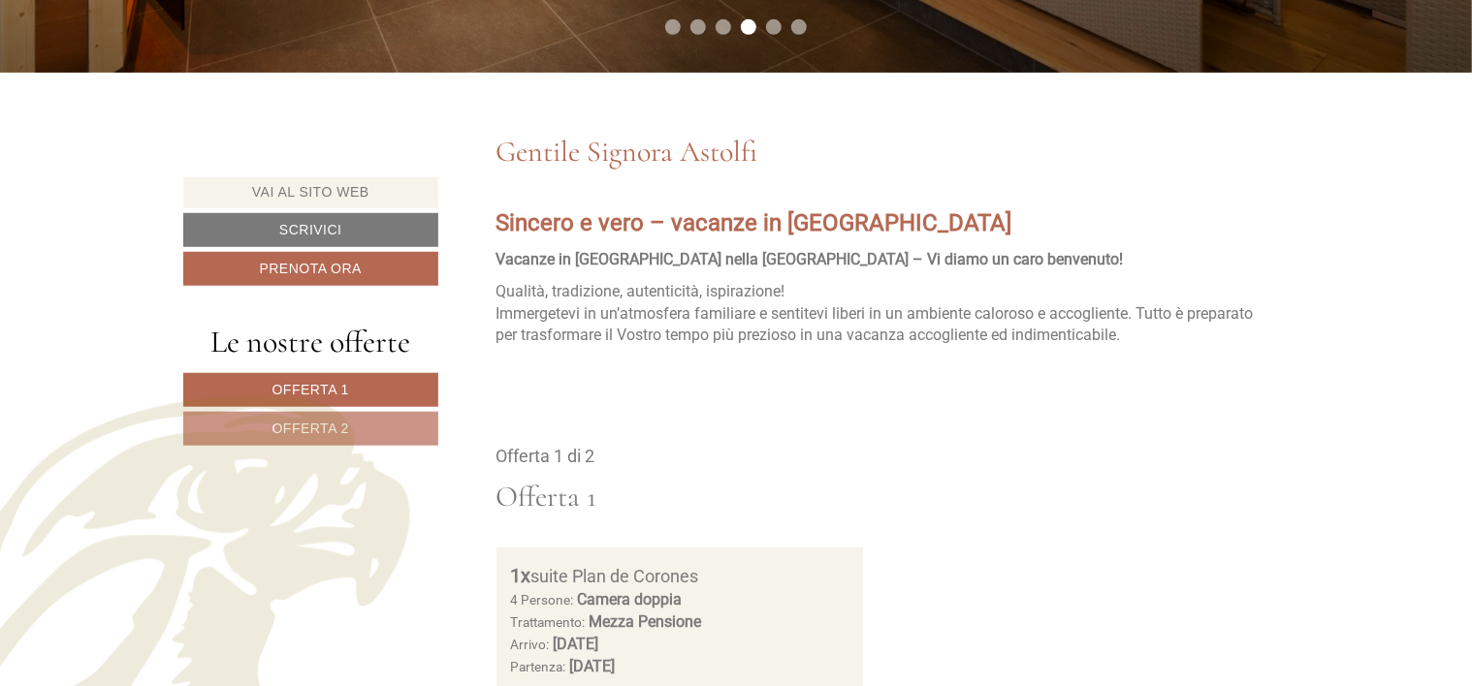
scroll to position [679, 0]
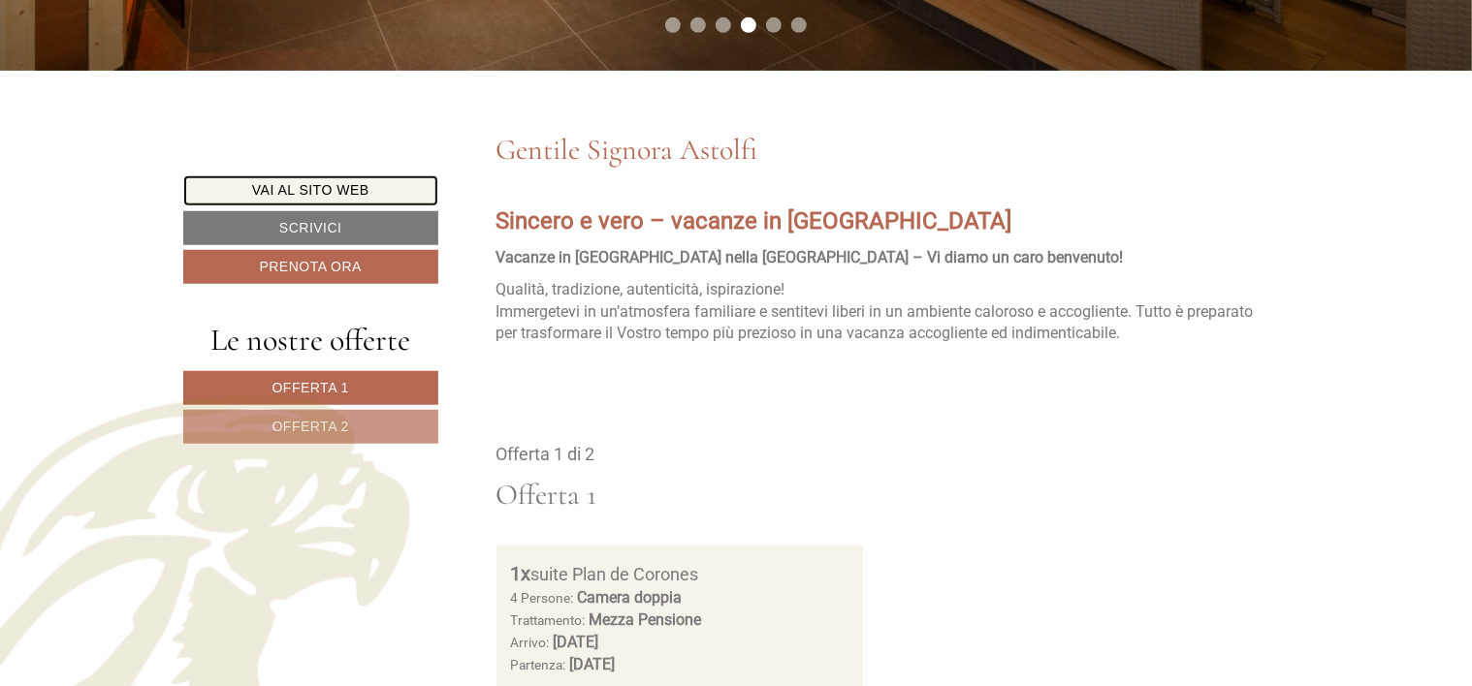
click at [329, 190] on link "Vai al sito web" at bounding box center [310, 190] width 255 height 31
